Goal: Navigation & Orientation: Go to known website

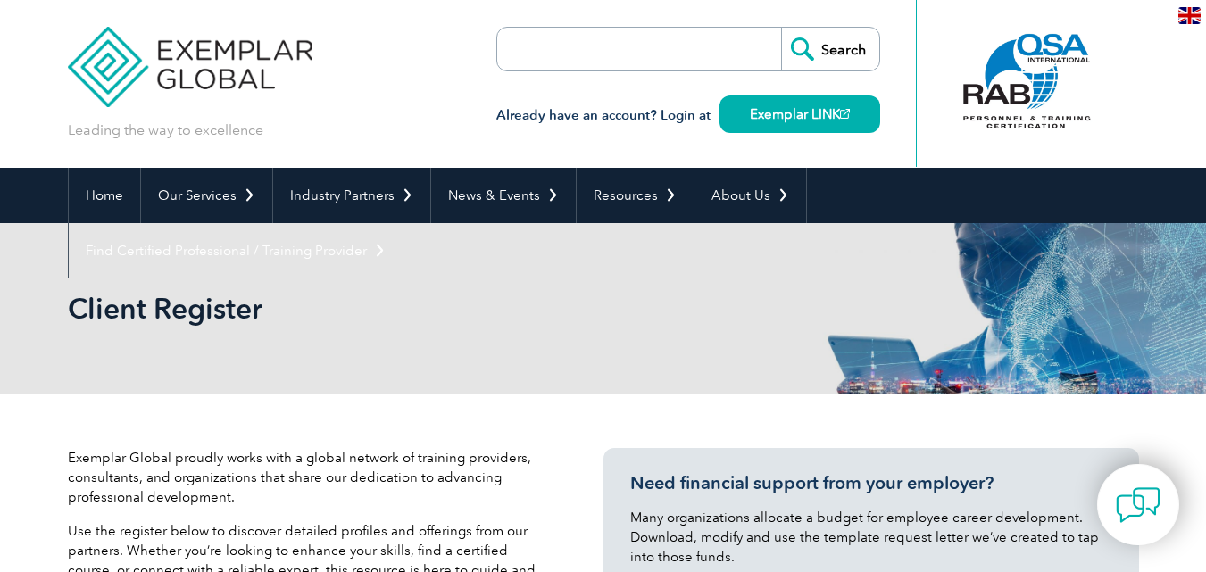
click at [651, 47] on input "search" at bounding box center [599, 49] width 187 height 43
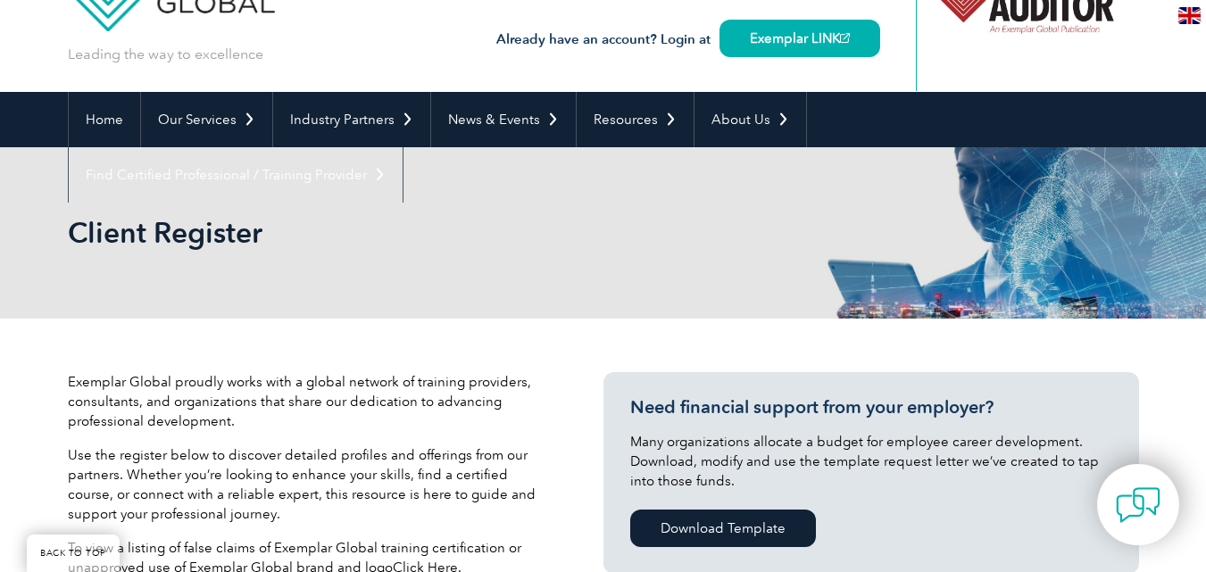
scroll to position [228, 0]
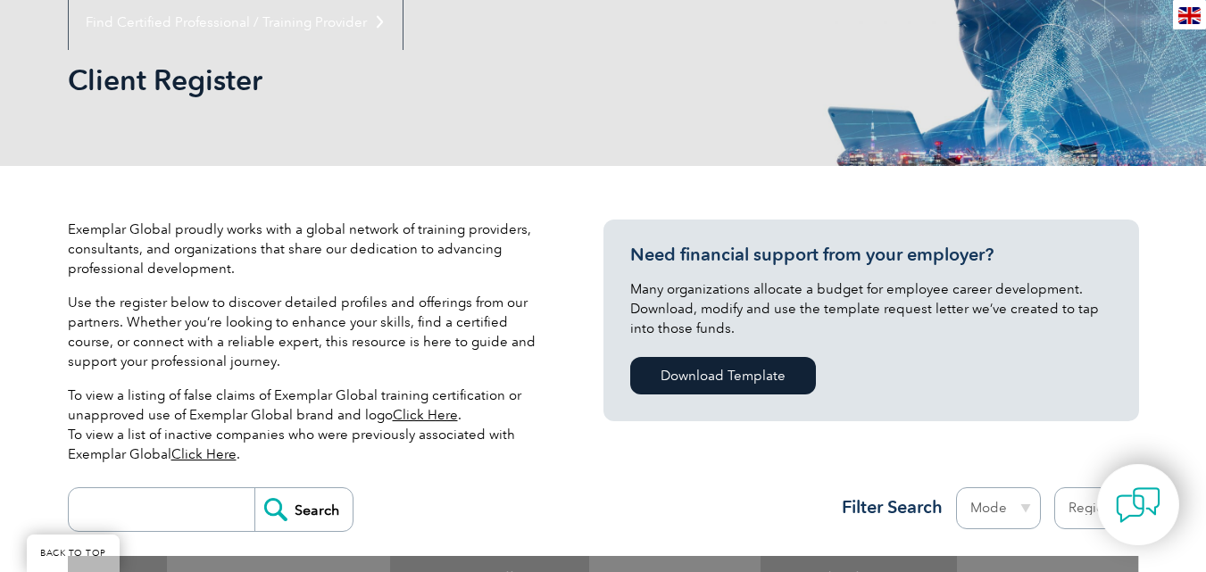
click at [168, 524] on input "search" at bounding box center [166, 509] width 177 height 43
click at [416, 414] on link "Click Here" at bounding box center [425, 415] width 65 height 16
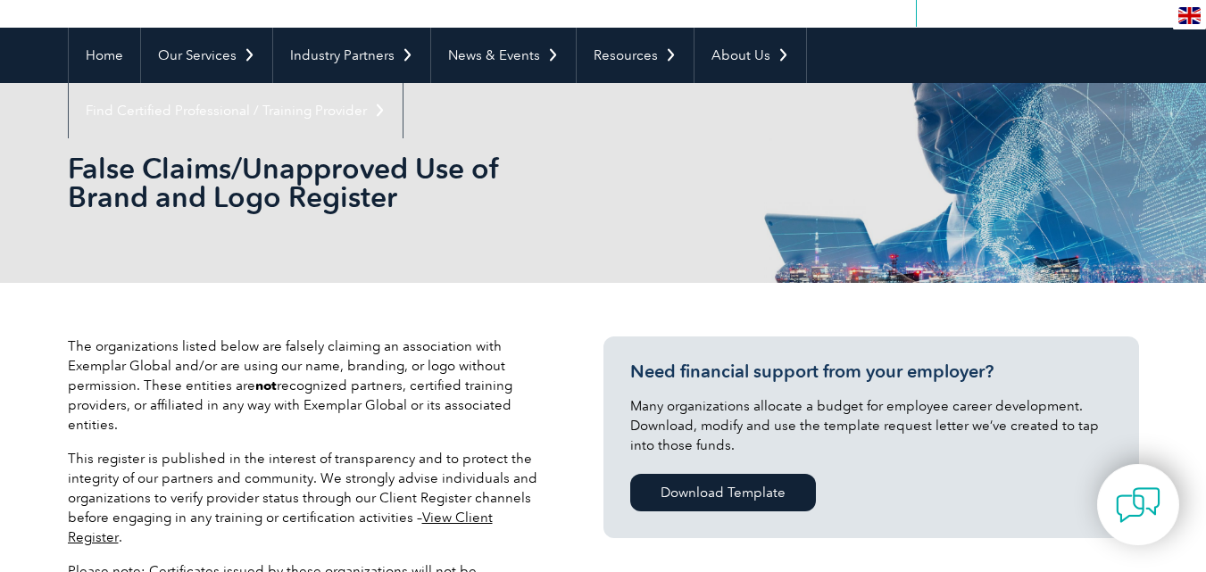
scroll to position [127, 0]
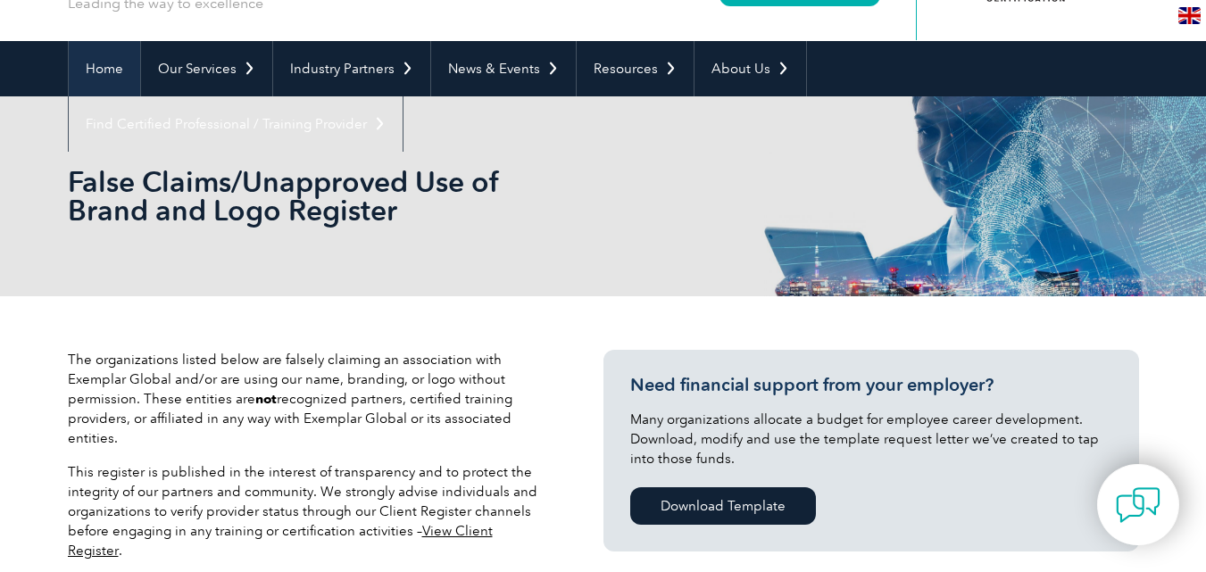
click at [112, 77] on link "Home" at bounding box center [104, 68] width 71 height 55
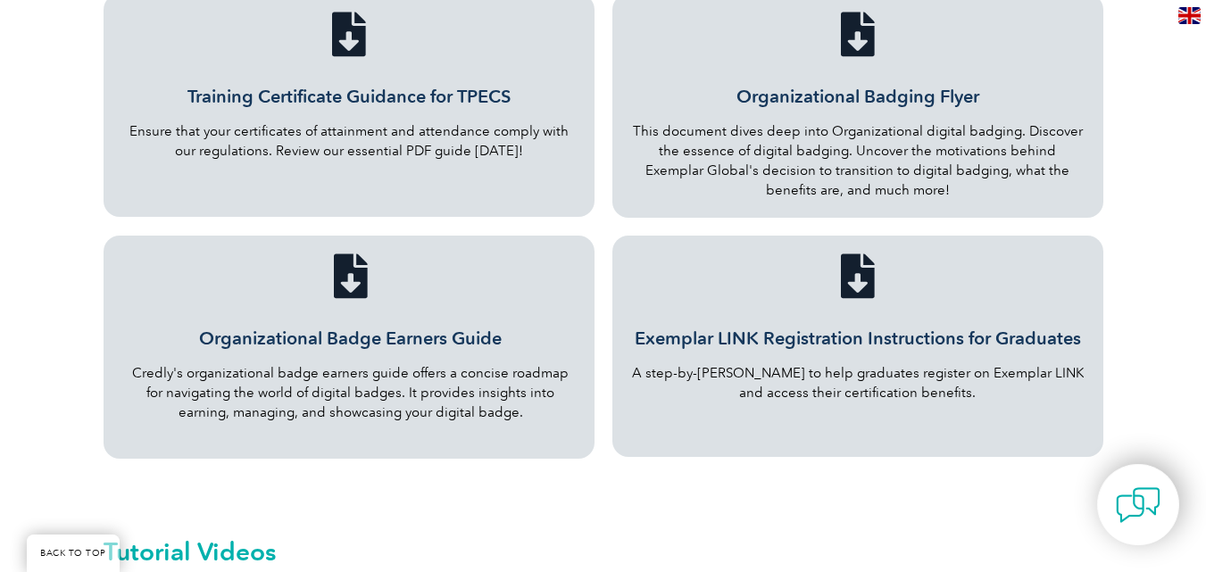
scroll to position [87, 0]
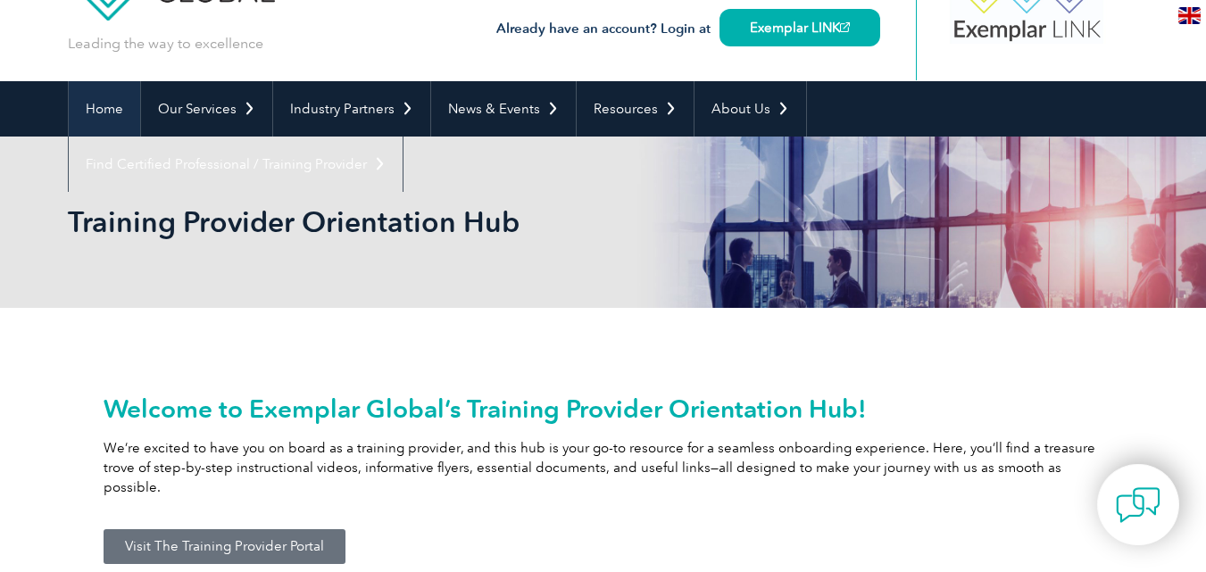
click at [105, 105] on link "Home" at bounding box center [104, 108] width 71 height 55
